Goal: Information Seeking & Learning: Learn about a topic

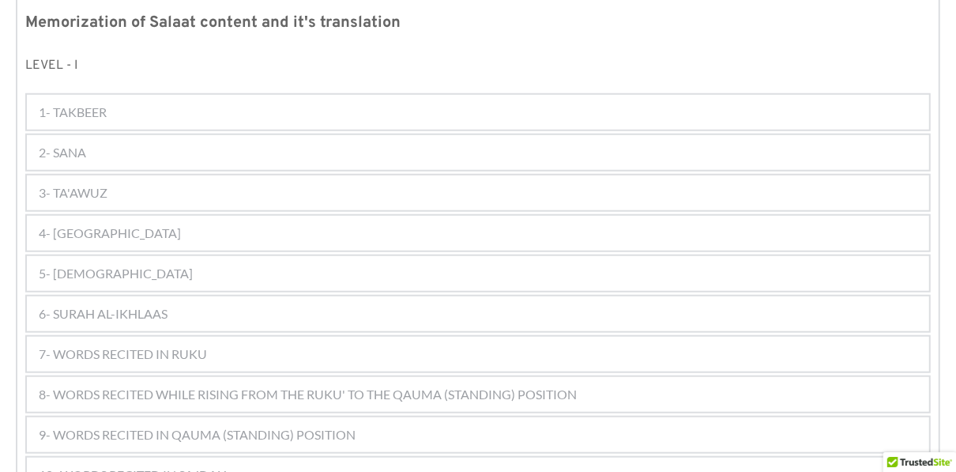
scroll to position [863, 0]
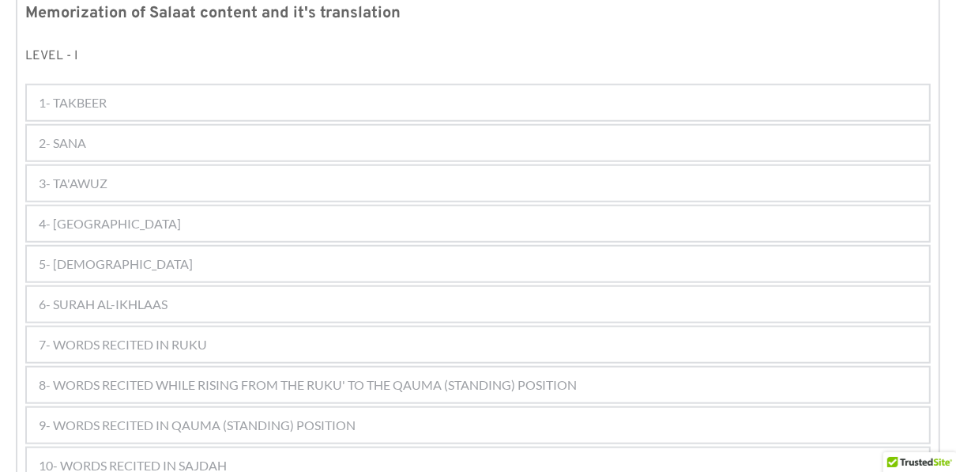
click at [363, 166] on div "3- TA'AWUZ" at bounding box center [478, 183] width 902 height 35
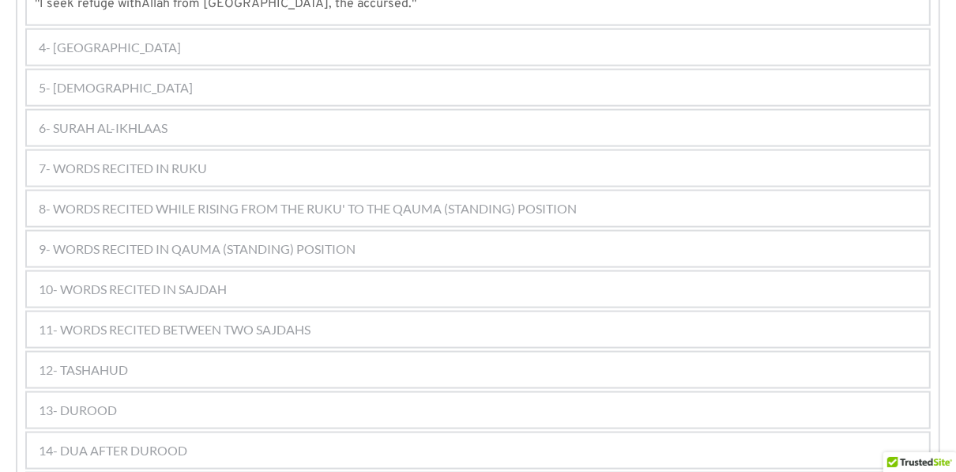
scroll to position [1316, 0]
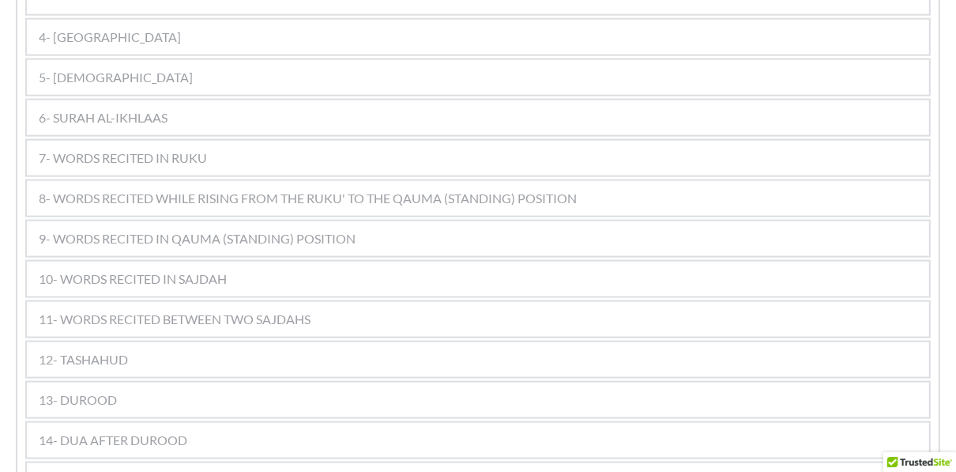
click at [351, 141] on div "7- WORDS RECITED IN RUKU" at bounding box center [478, 158] width 902 height 35
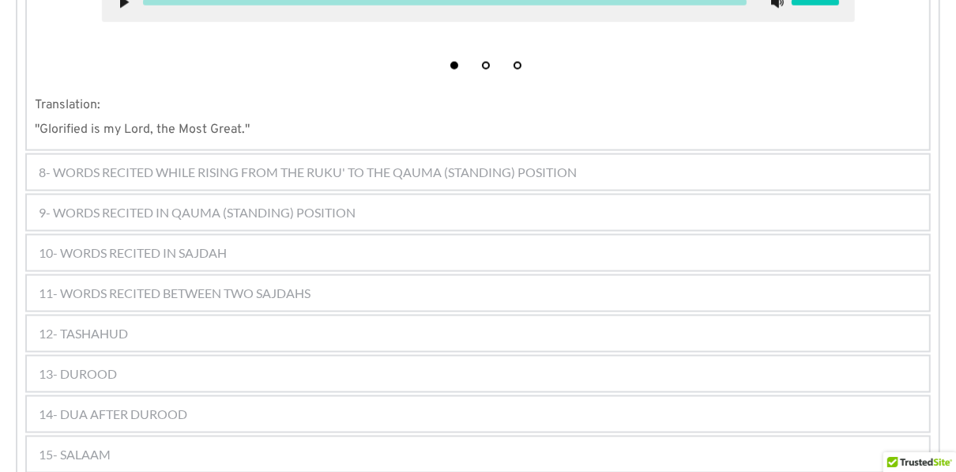
scroll to position [1355, 0]
click at [354, 163] on span "8- WORDS RECITED WHILE RISING FROM THE RUKU' TO THE QAUMA (STANDING) POSITION" at bounding box center [308, 172] width 538 height 19
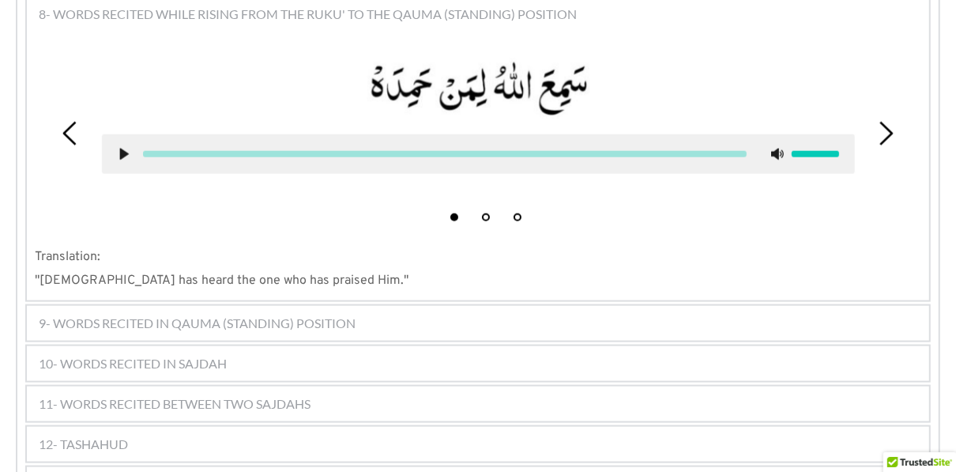
scroll to position [1204, 0]
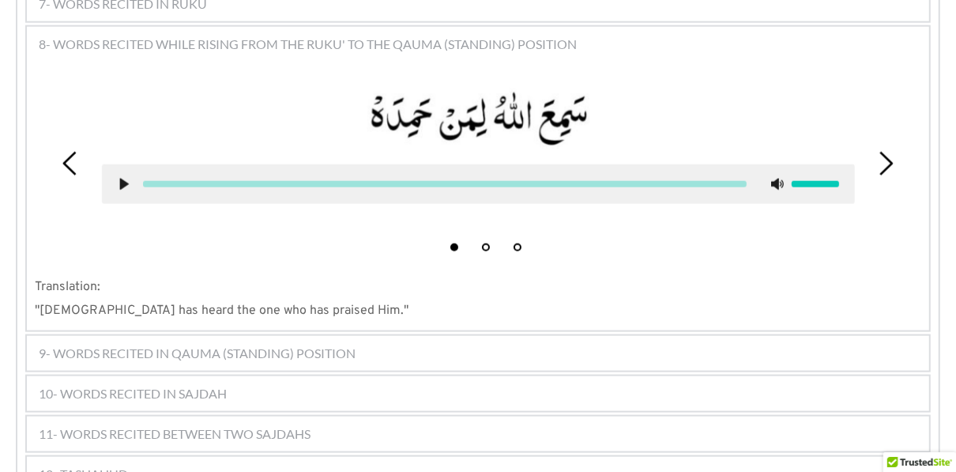
click at [288, 344] on span "9- WORDS RECITED IN QAUMA (STANDING) POSITION" at bounding box center [197, 353] width 317 height 19
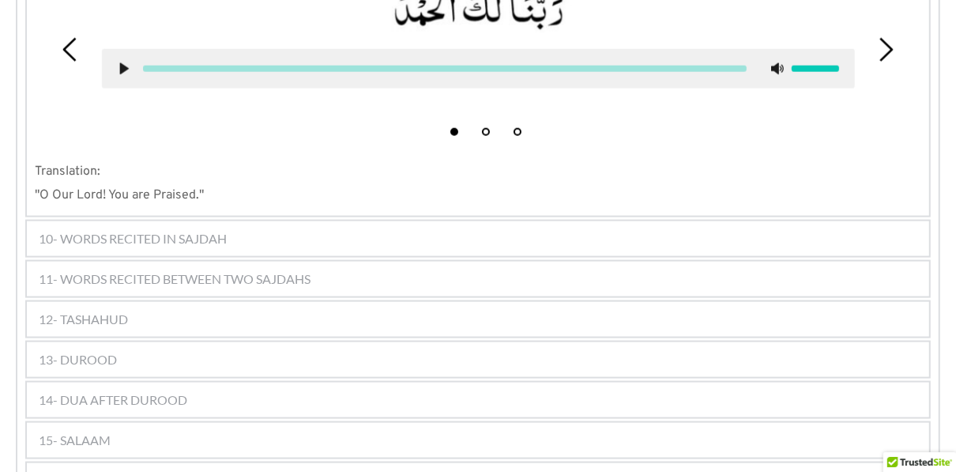
scroll to position [1362, 0]
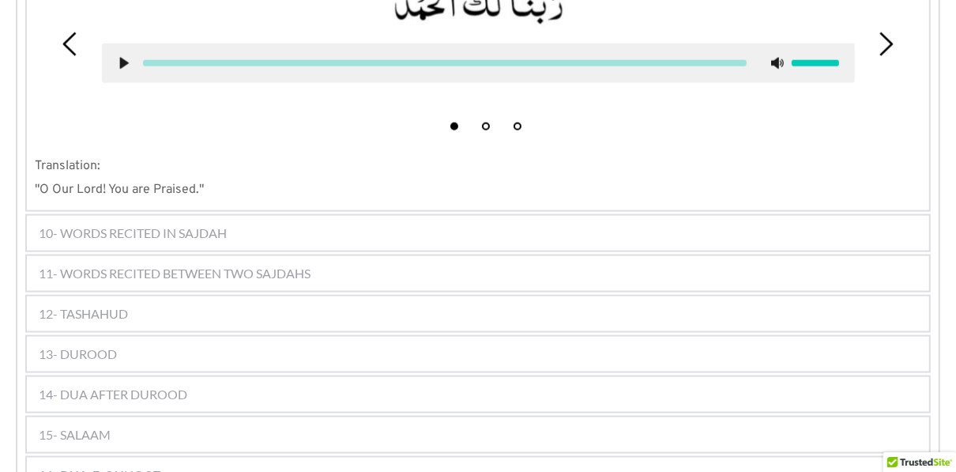
click at [291, 216] on div "10- WORDS RECITED IN SAJDAH" at bounding box center [478, 233] width 902 height 35
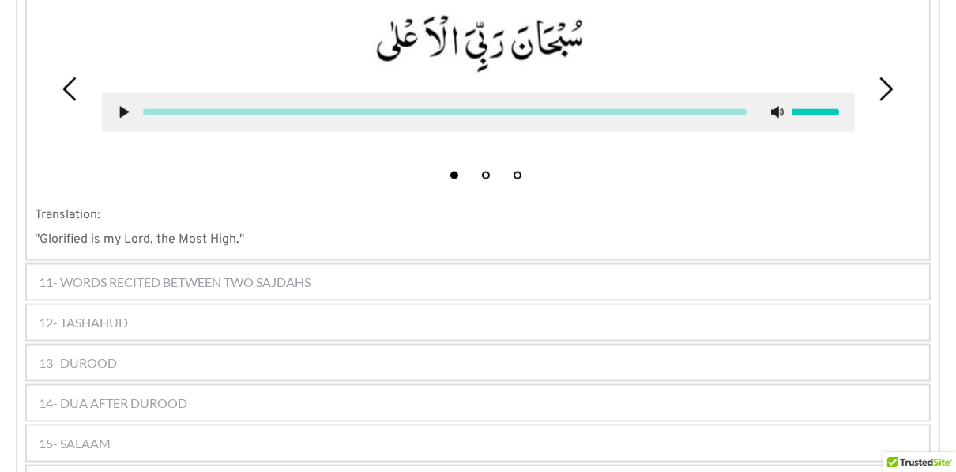
scroll to position [1284, 0]
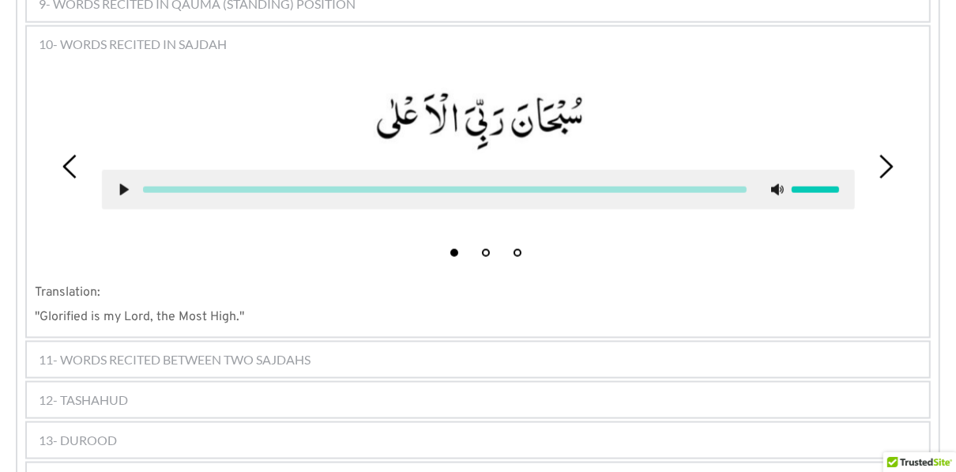
click at [249, 350] on span "11- WORDS RECITED BETWEEN TWO SAJDAHS" at bounding box center [175, 359] width 272 height 19
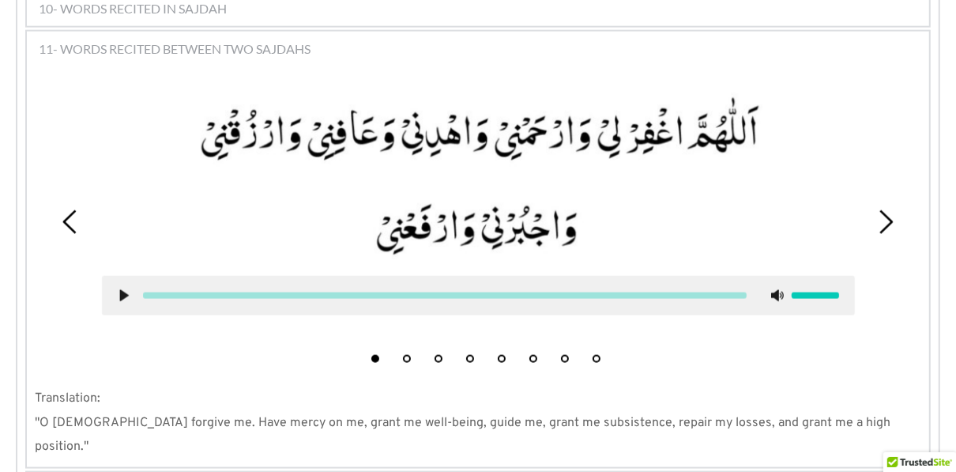
scroll to position [1306, 0]
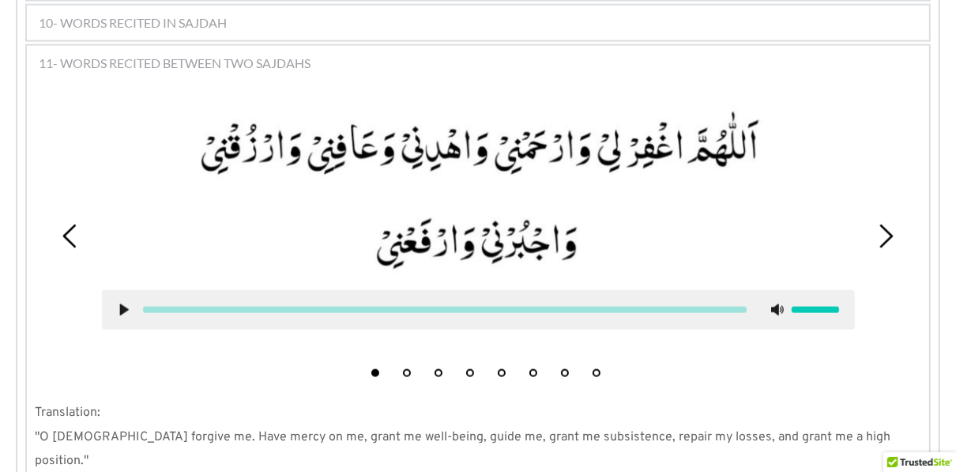
click at [897, 204] on div "1 2 3 4 5 6 7 8" at bounding box center [478, 236] width 886 height 298
click at [888, 224] on use at bounding box center [886, 236] width 13 height 24
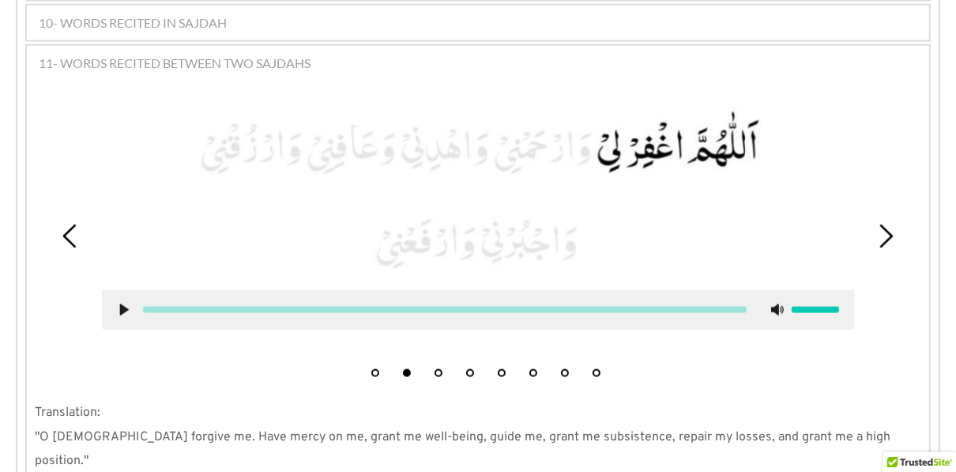
click at [71, 224] on icon at bounding box center [70, 236] width 24 height 24
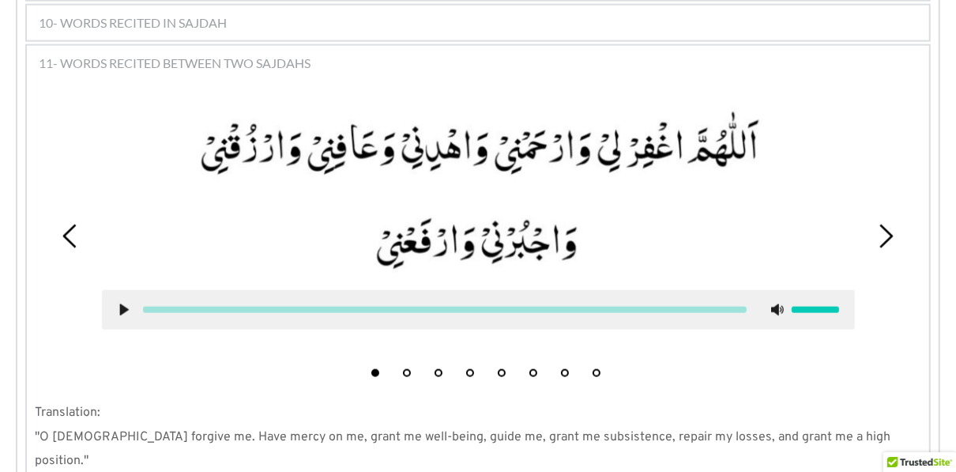
click at [120, 304] on use at bounding box center [124, 310] width 9 height 12
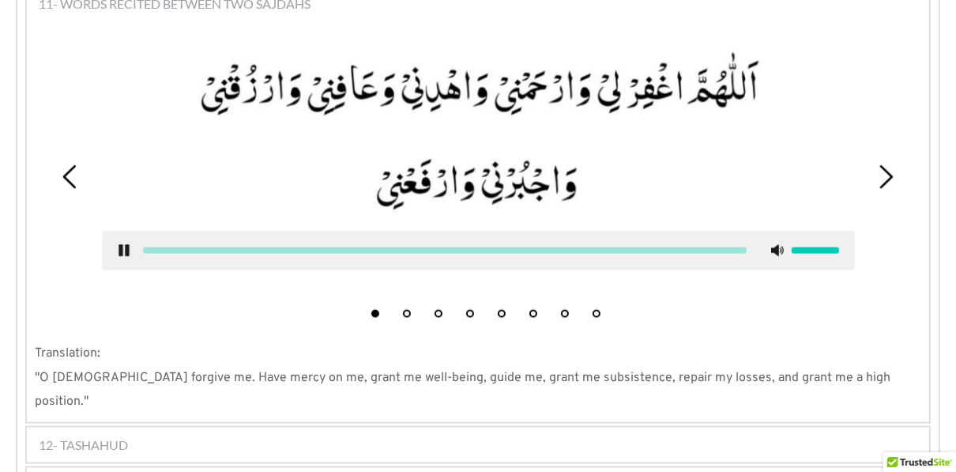
scroll to position [1358, 0]
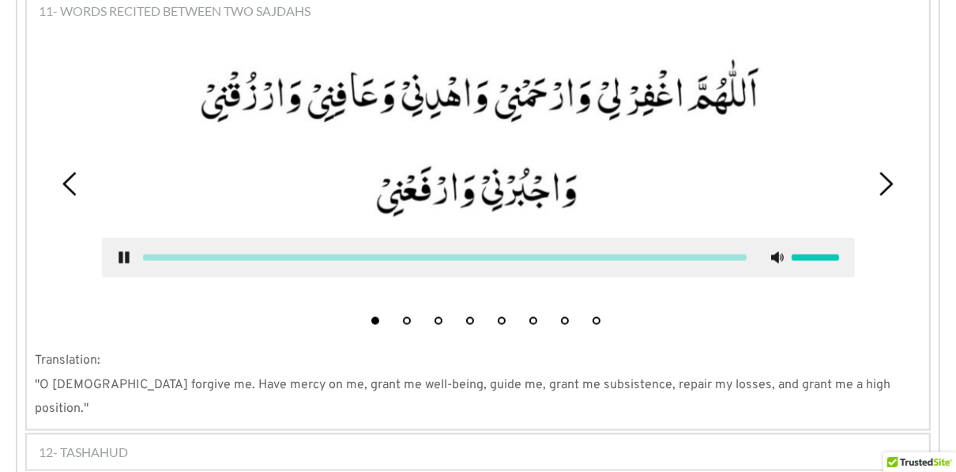
click at [123, 251] on icon at bounding box center [124, 257] width 13 height 13
